Goal: Information Seeking & Learning: Compare options

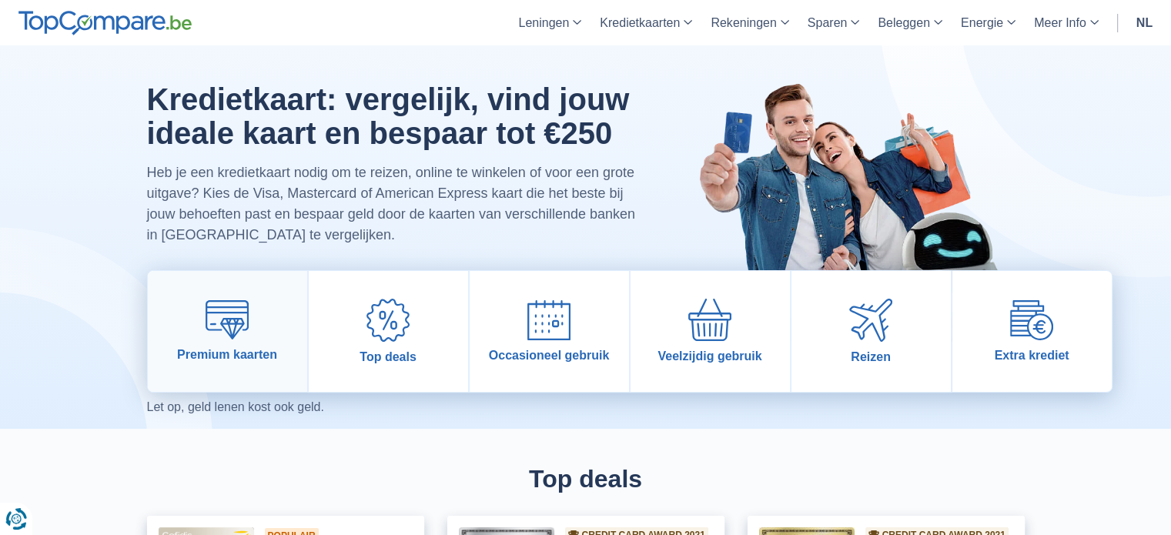
click at [228, 324] on img at bounding box center [226, 319] width 43 height 39
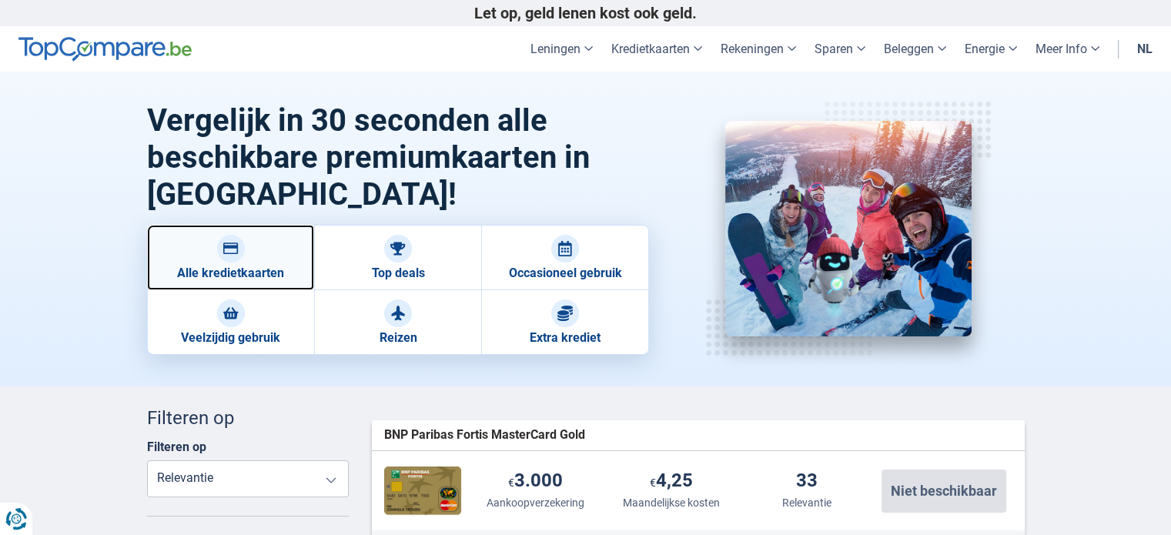
click at [237, 252] on img at bounding box center [230, 248] width 15 height 15
click at [225, 252] on img at bounding box center [230, 248] width 15 height 15
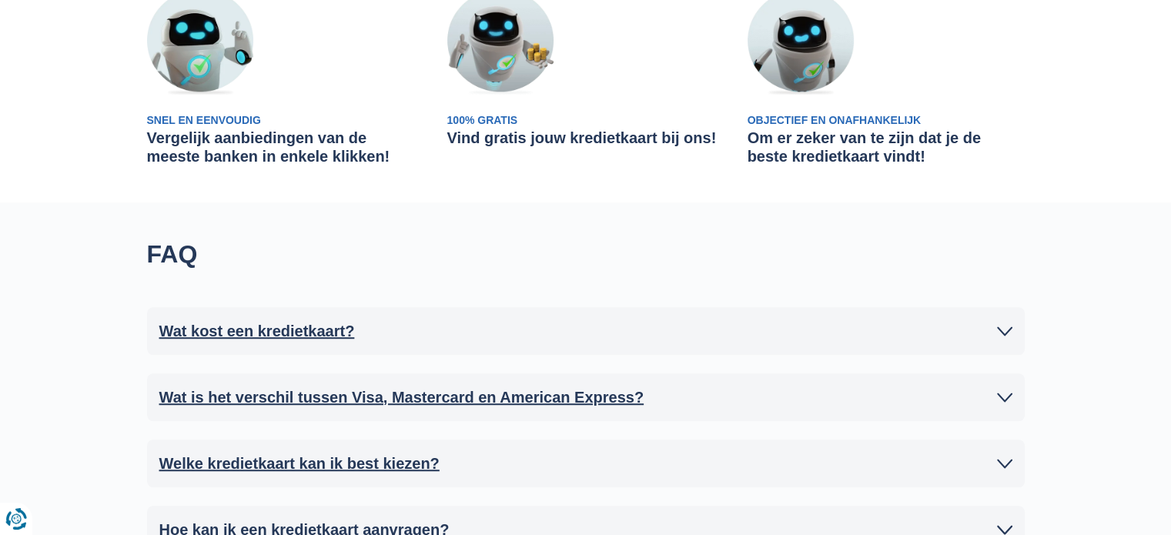
scroll to position [1077, 0]
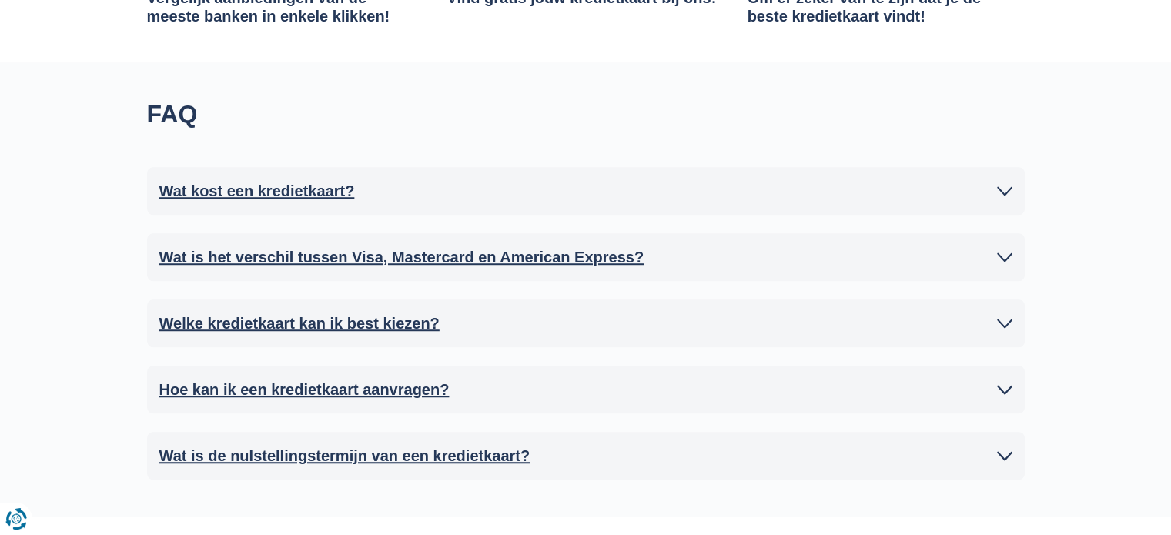
click at [1005, 320] on icon at bounding box center [1004, 323] width 15 height 15
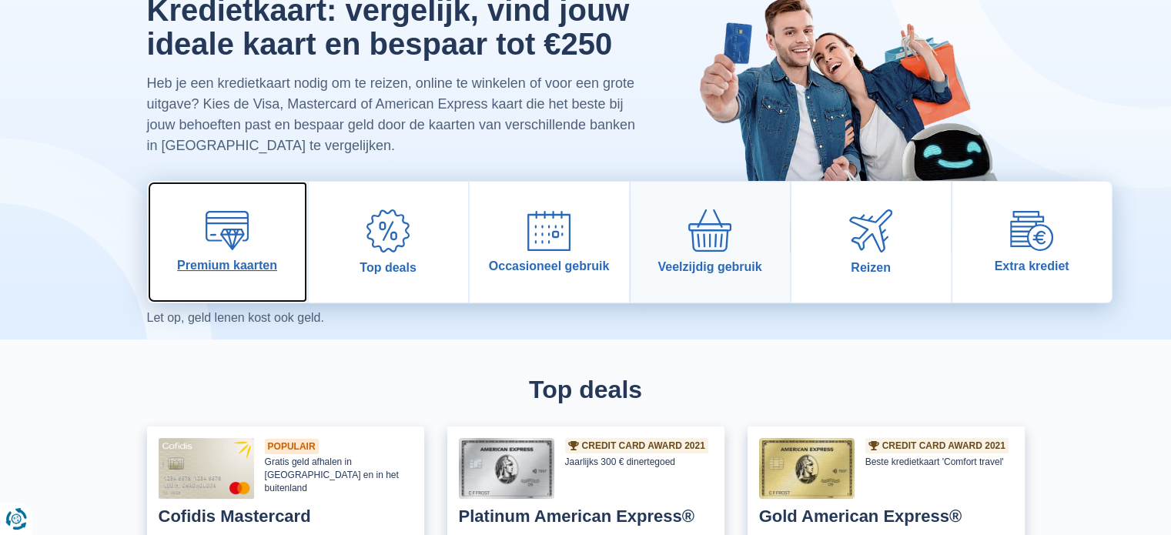
scroll to position [0, 0]
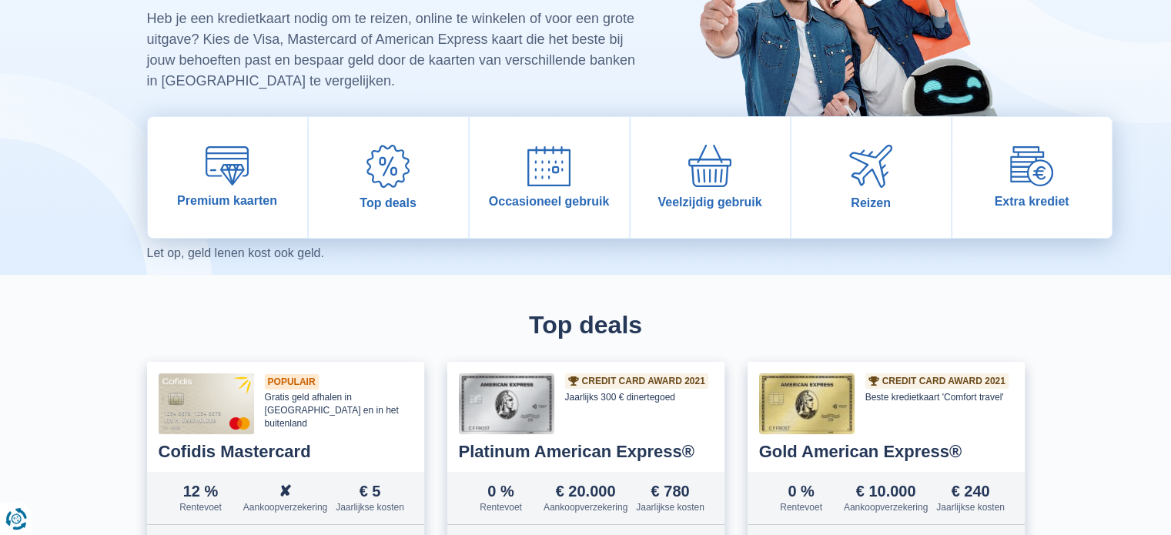
scroll to position [462, 0]
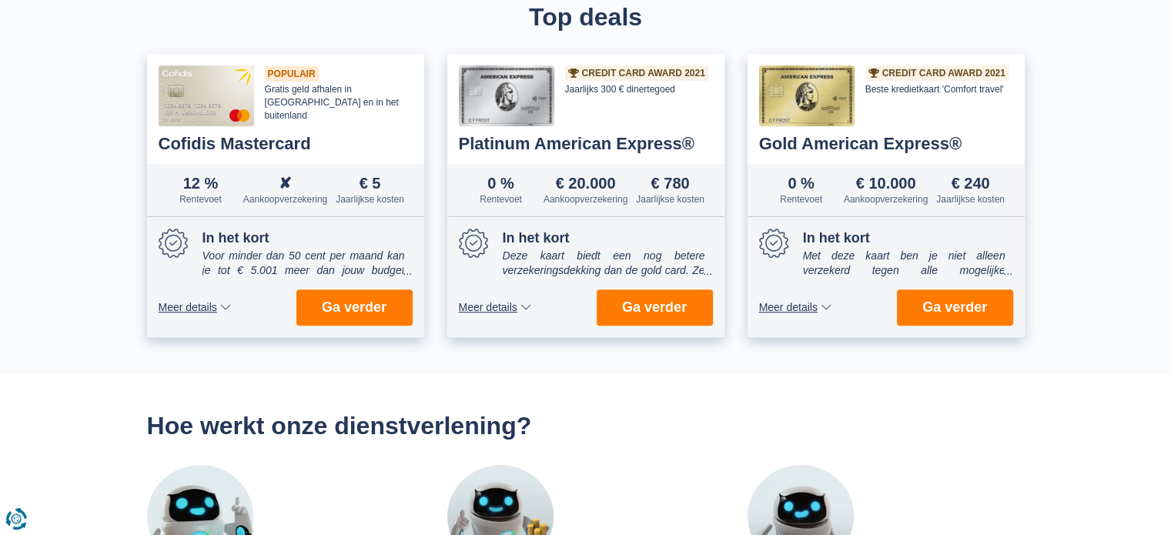
click at [1110, 227] on div "Top deals 1 2 3 Populair Gratis geld afhalen in [GEOGRAPHIC_DATA] en in het bui…" at bounding box center [585, 170] width 1171 height 407
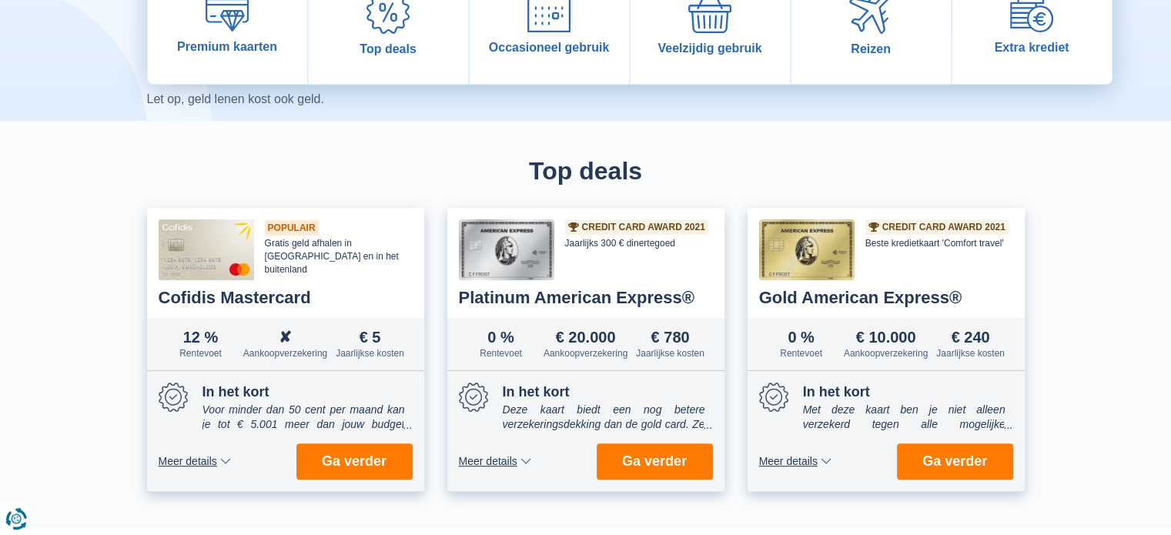
scroll to position [0, 0]
